Goal: Transaction & Acquisition: Subscribe to service/newsletter

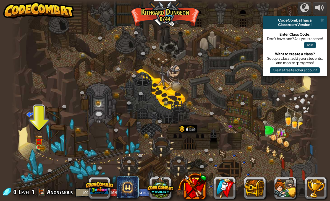
click at [47, 143] on div at bounding box center [165, 100] width 308 height 201
click at [37, 144] on img at bounding box center [39, 142] width 8 height 12
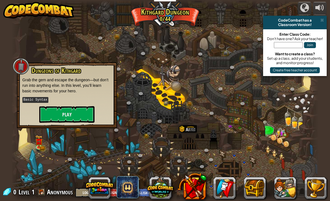
click at [71, 112] on button "Play" at bounding box center [66, 114] width 55 height 17
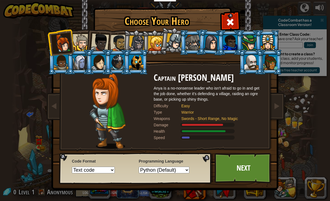
click at [119, 41] on div at bounding box center [118, 43] width 17 height 17
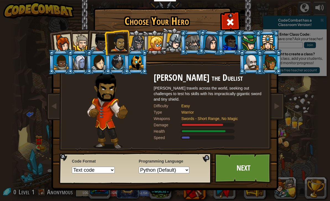
click at [136, 42] on div at bounding box center [137, 44] width 16 height 16
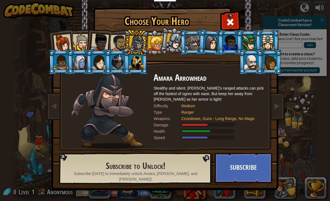
click at [198, 43] on div at bounding box center [193, 42] width 14 height 15
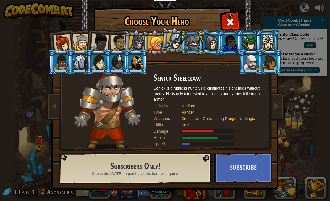
click at [139, 57] on div at bounding box center [136, 62] width 14 height 15
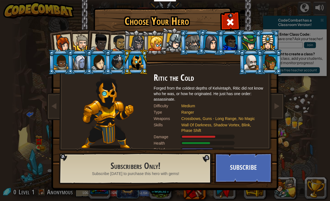
click at [82, 62] on div at bounding box center [80, 62] width 14 height 15
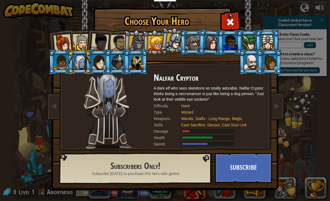
click at [255, 64] on div at bounding box center [252, 62] width 14 height 15
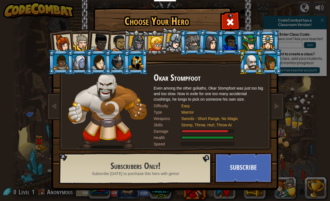
click at [137, 63] on div at bounding box center [136, 62] width 14 height 15
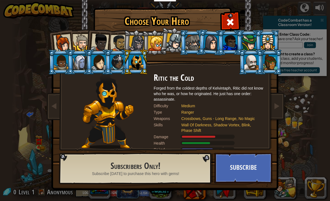
click at [255, 62] on div at bounding box center [252, 62] width 14 height 15
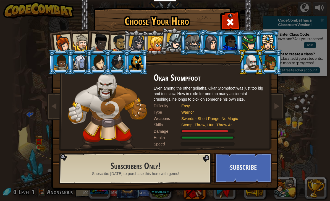
click at [138, 62] on div at bounding box center [136, 62] width 14 height 15
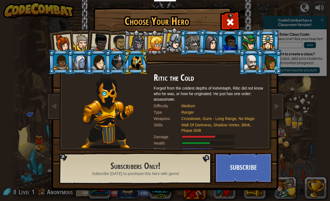
click at [118, 44] on div at bounding box center [118, 43] width 17 height 17
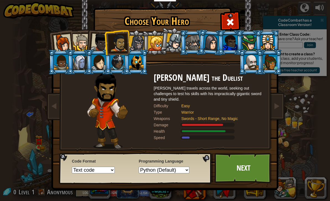
click at [79, 61] on div at bounding box center [80, 62] width 14 height 15
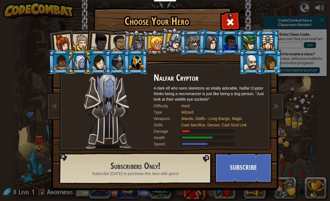
click at [194, 15] on img at bounding box center [166, 91] width 240 height 198
click at [229, 20] on span at bounding box center [230, 22] width 9 height 9
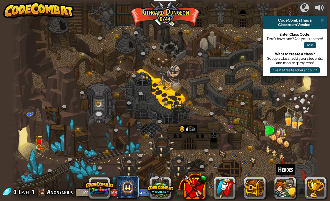
click at [283, 185] on button at bounding box center [285, 188] width 22 height 22
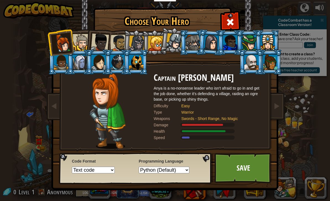
click at [253, 59] on div at bounding box center [252, 62] width 14 height 15
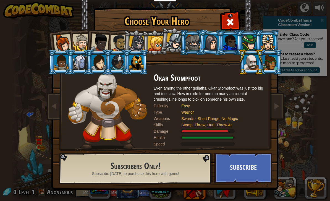
click at [80, 64] on div at bounding box center [80, 62] width 14 height 15
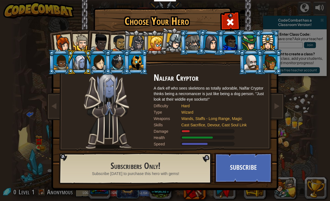
click at [122, 35] on div at bounding box center [118, 43] width 17 height 17
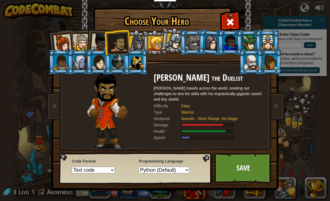
click at [239, 170] on link "Save" at bounding box center [244, 168] width 58 height 30
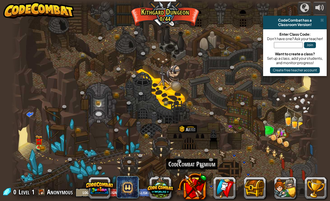
click at [193, 188] on button at bounding box center [192, 186] width 29 height 29
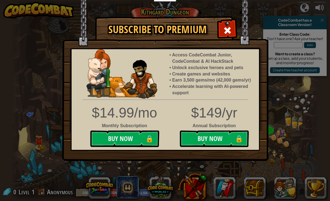
click at [211, 140] on button "Buy Now 🔒" at bounding box center [214, 139] width 69 height 17
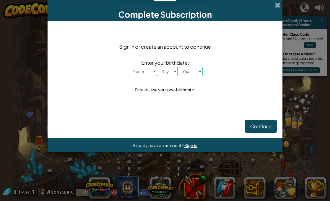
click at [276, 7] on span at bounding box center [278, 5] width 6 height 6
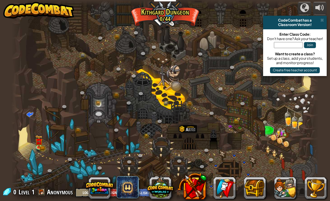
scroll to position [0, 0]
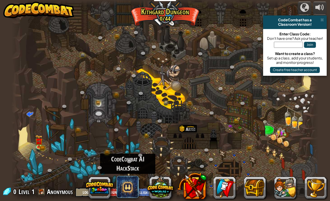
click at [128, 185] on span at bounding box center [128, 187] width 22 height 22
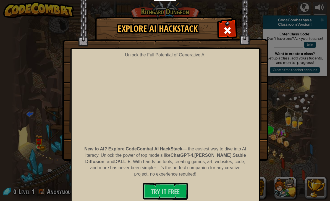
click at [230, 30] on span at bounding box center [227, 30] width 9 height 9
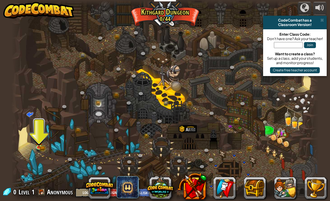
click at [276, 128] on div at bounding box center [165, 100] width 308 height 201
